Goal: Task Accomplishment & Management: Manage account settings

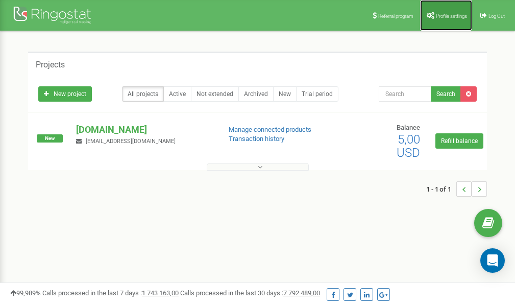
click at [442, 14] on span "Profile settings" at bounding box center [451, 16] width 31 height 6
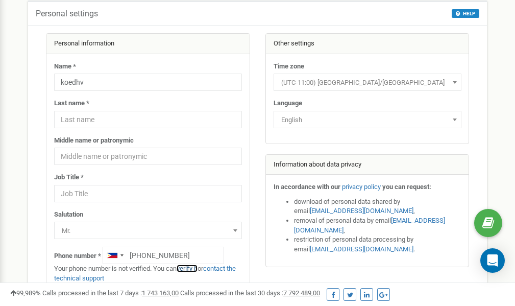
click at [191, 267] on link "verify it" at bounding box center [187, 268] width 21 height 8
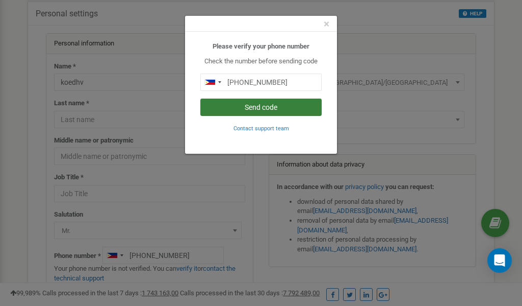
click at [271, 109] on button "Send code" at bounding box center [260, 106] width 121 height 17
